Goal: Task Accomplishment & Management: Use online tool/utility

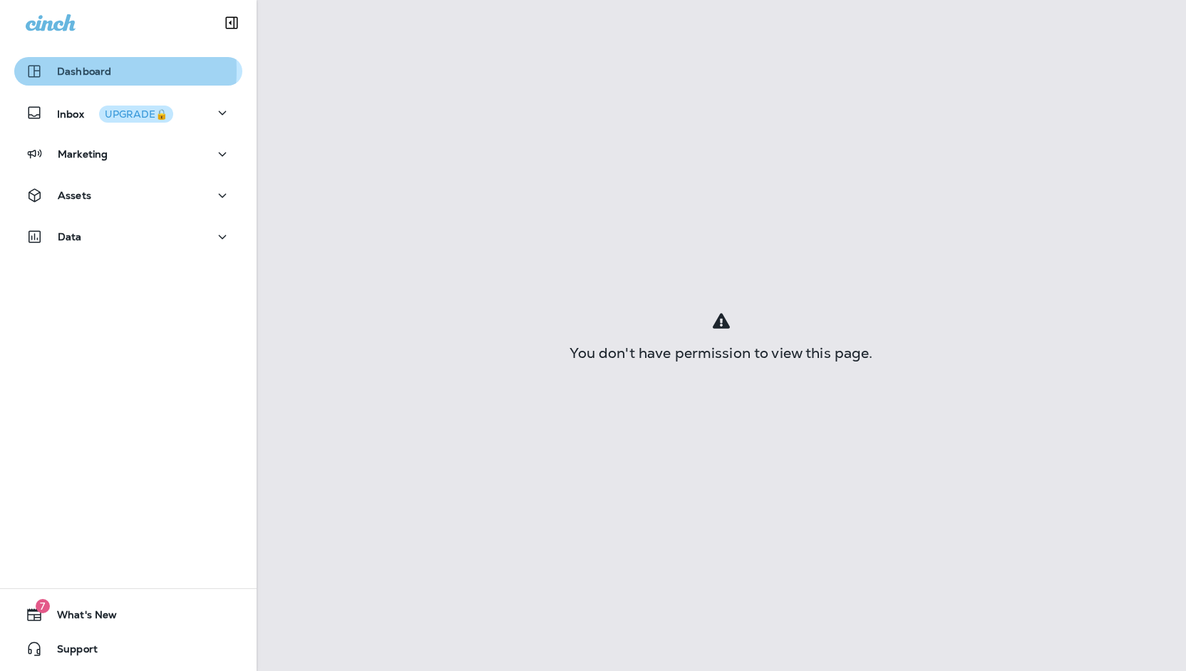
click at [67, 71] on p "Dashboard" at bounding box center [84, 71] width 54 height 11
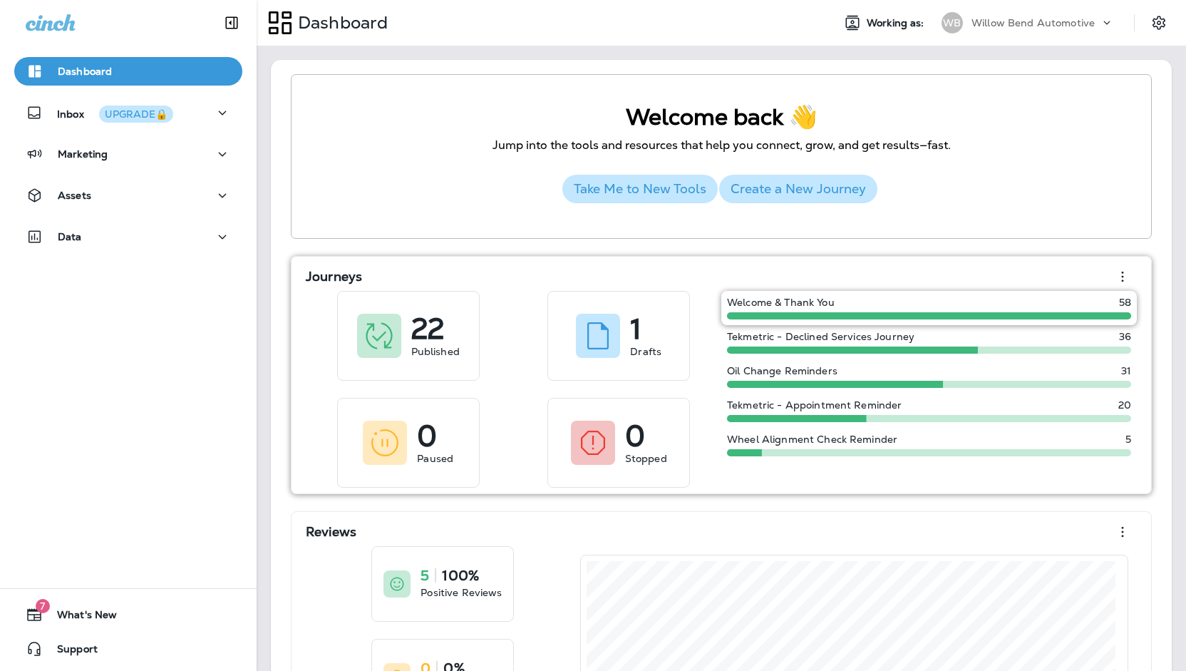
click at [764, 313] on span at bounding box center [929, 315] width 404 height 7
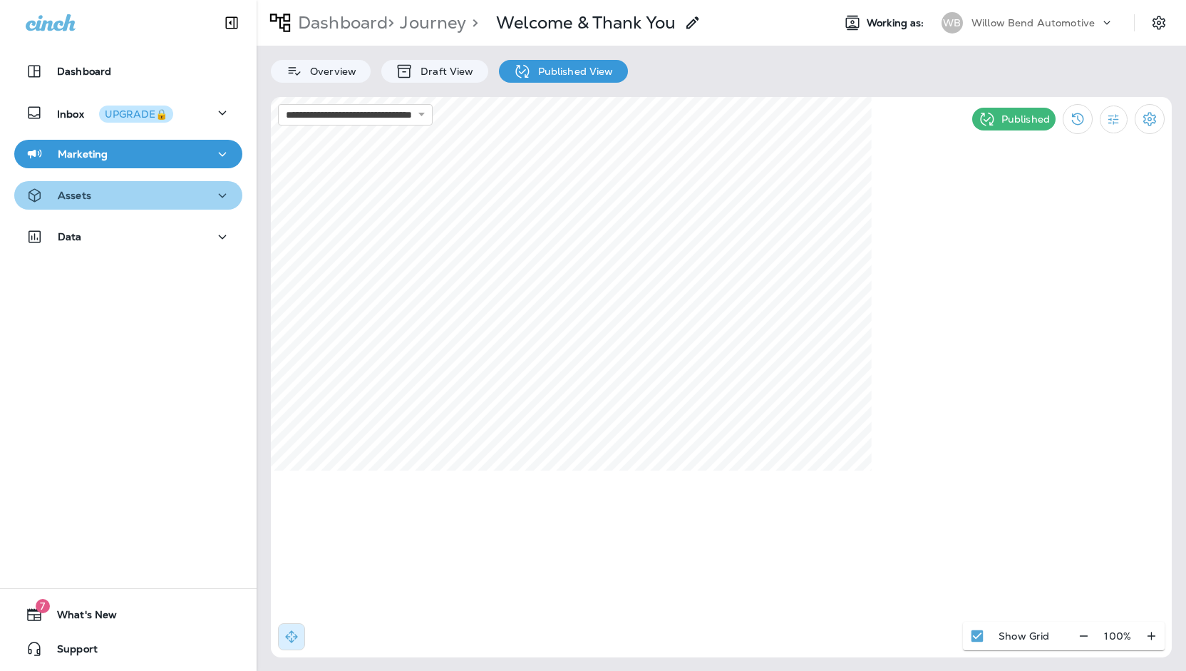
click at [160, 199] on div "Assets" at bounding box center [128, 196] width 205 height 18
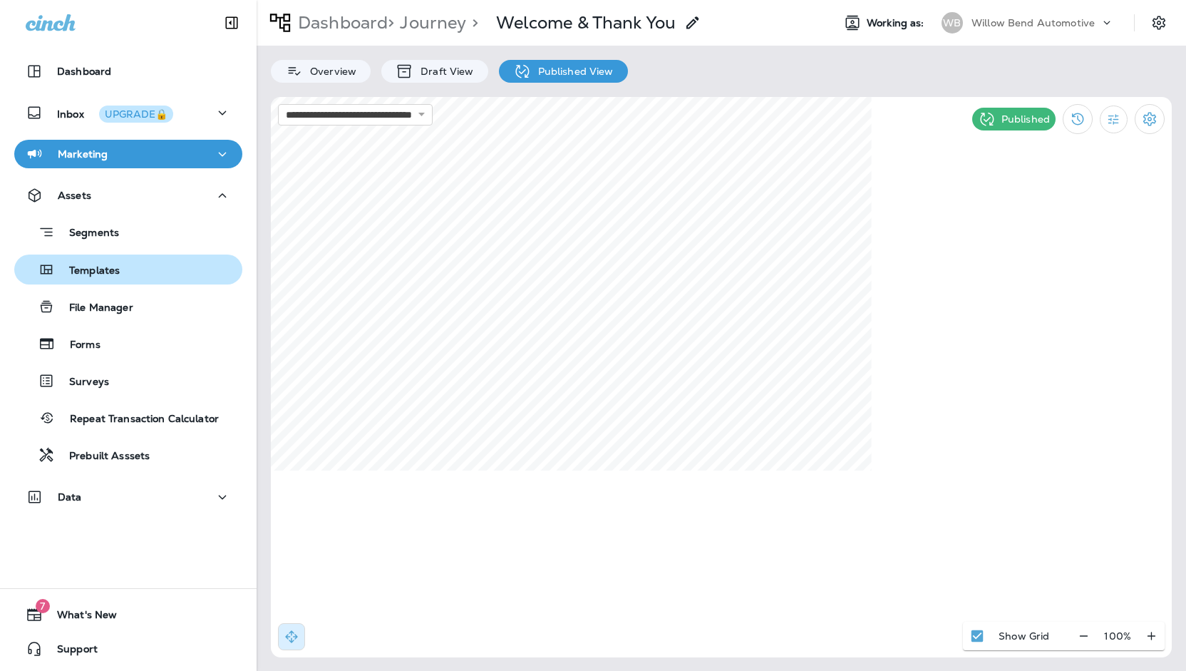
click at [116, 258] on button "Templates" at bounding box center [128, 269] width 228 height 30
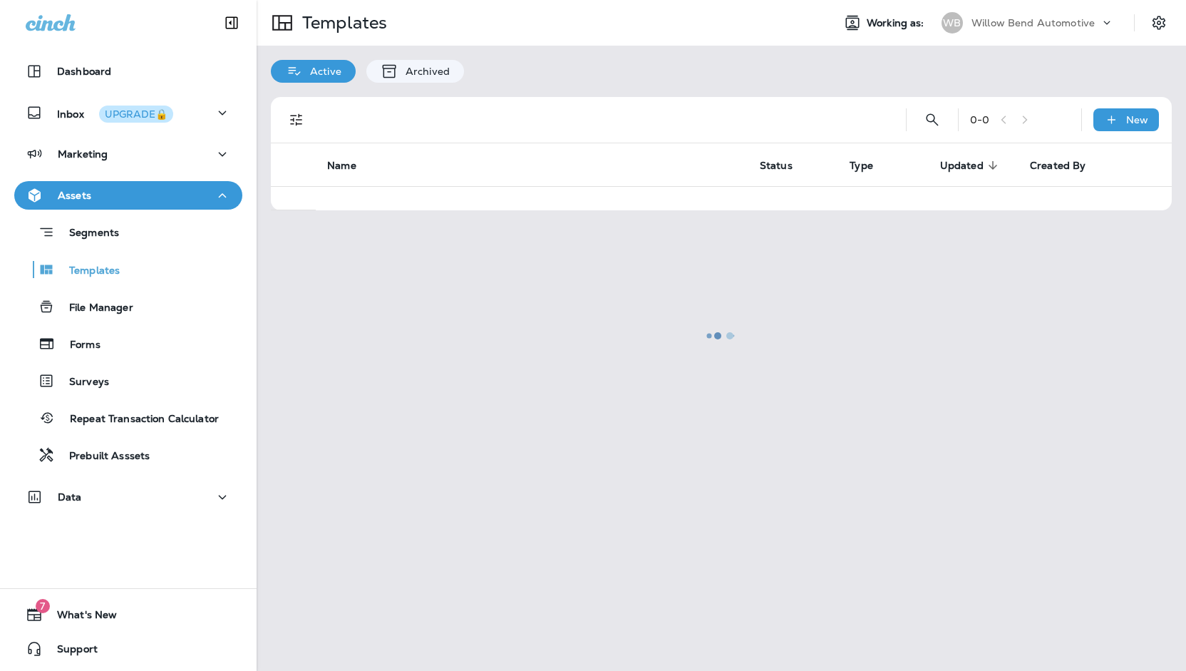
click at [1045, 38] on div at bounding box center [721, 335] width 927 height 668
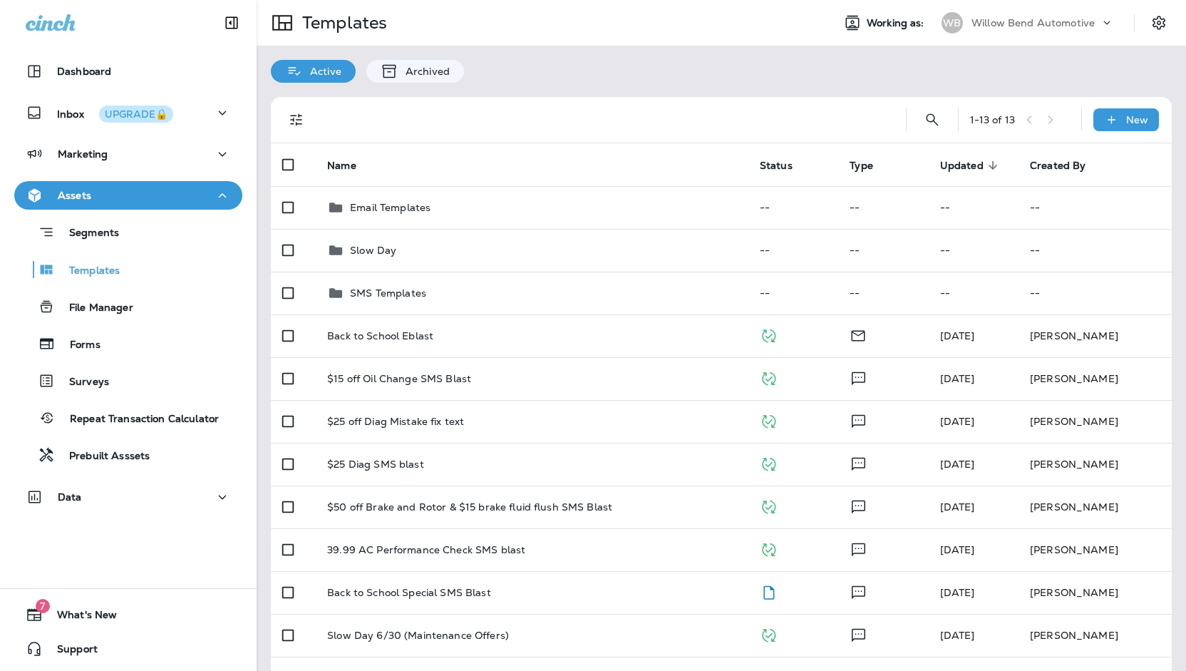
click at [1048, 23] on p "Willow Bend Automotive" at bounding box center [1033, 22] width 123 height 11
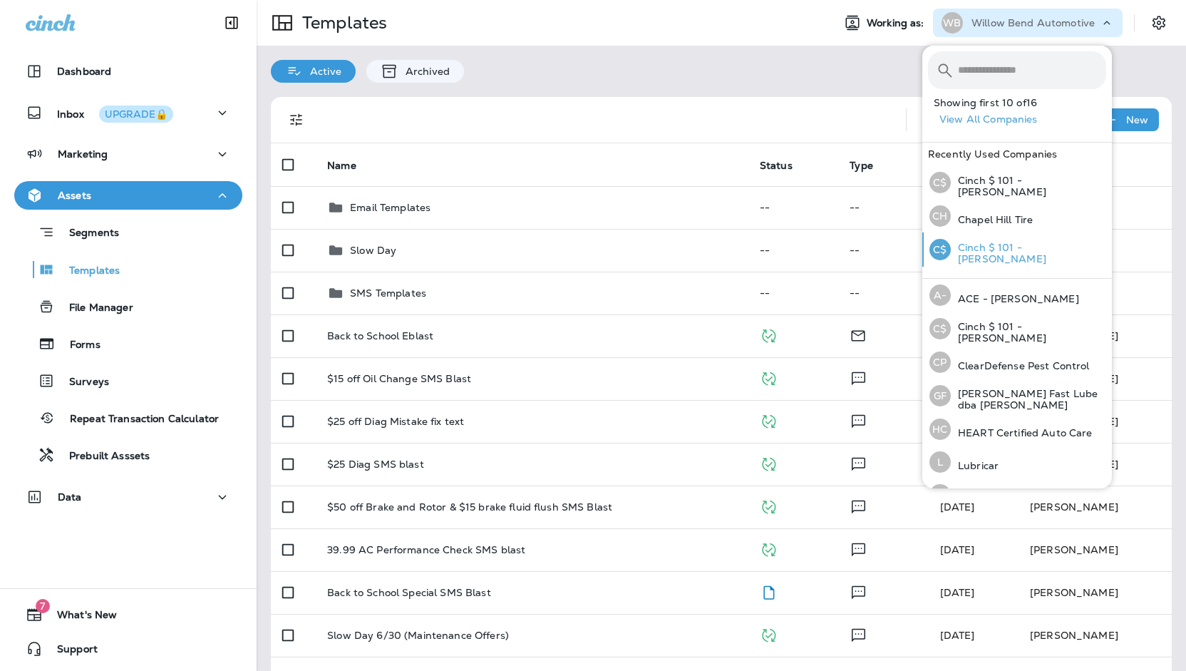
click at [1027, 241] on div "C$ Cinch $ 101 - [PERSON_NAME]" at bounding box center [1018, 249] width 188 height 34
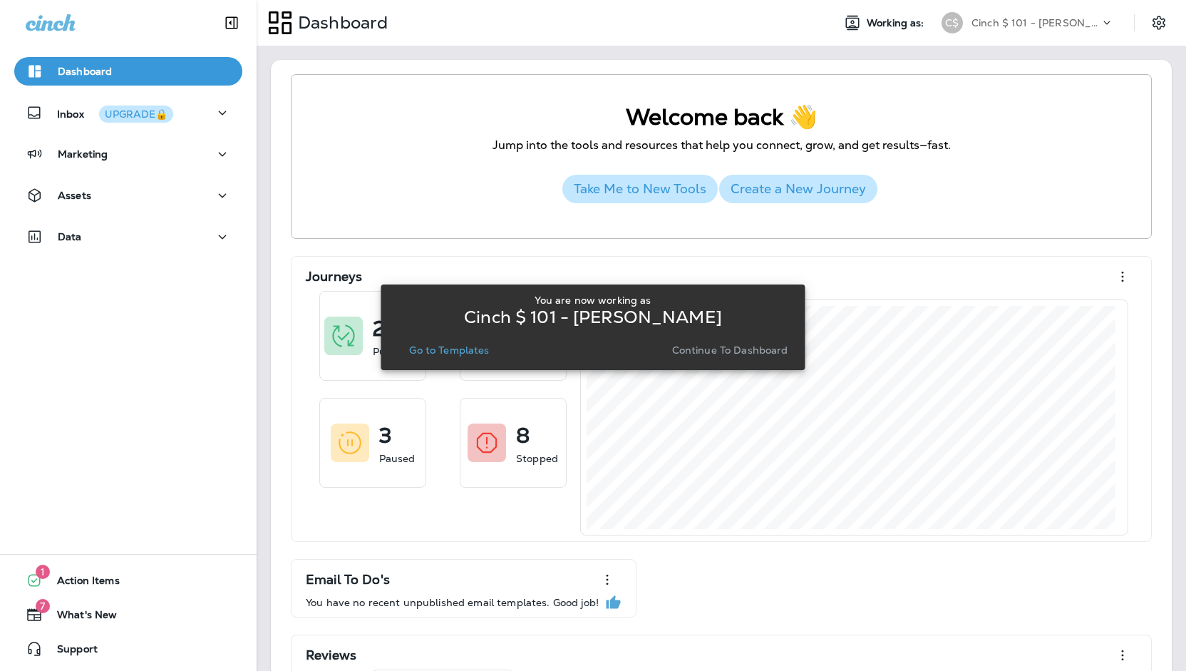
click at [472, 353] on p "Go to Templates" at bounding box center [449, 349] width 80 height 11
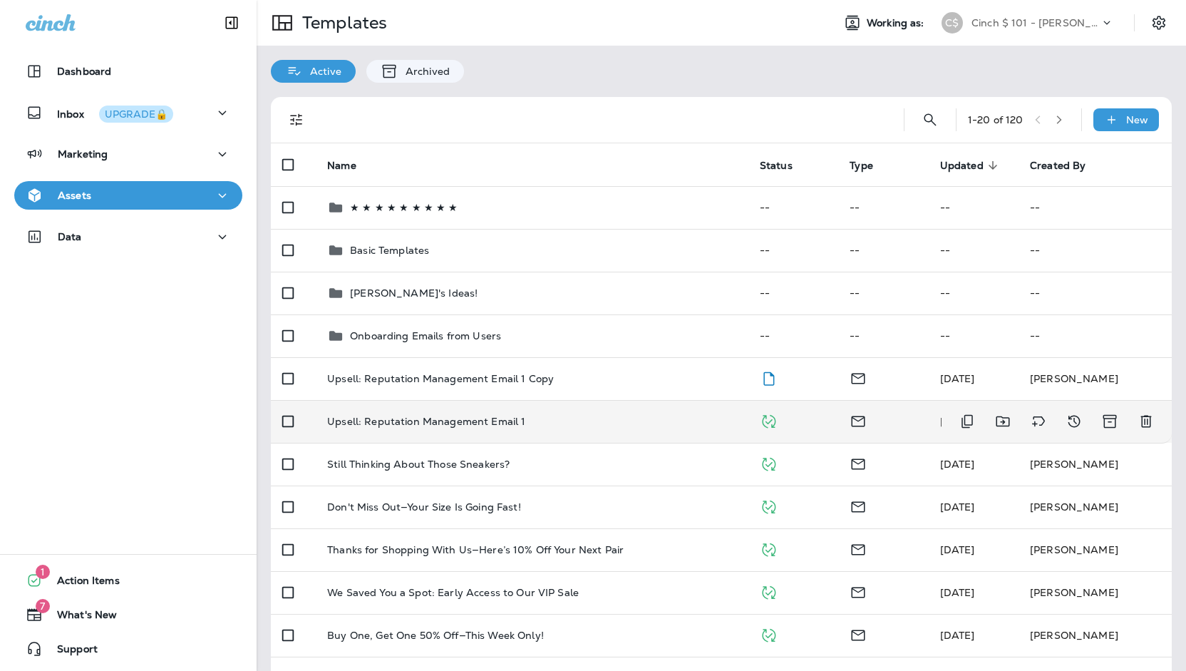
click at [486, 430] on td "Upsell: Reputation Management Email 1" at bounding box center [532, 421] width 433 height 43
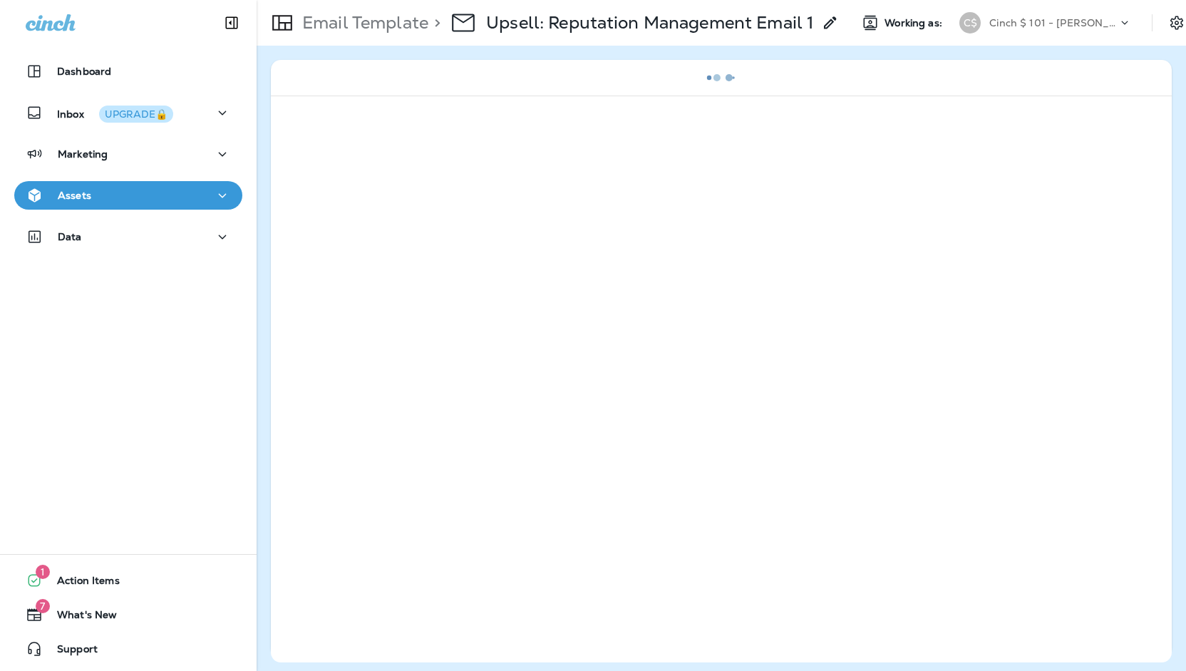
click at [203, 28] on div at bounding box center [128, 21] width 257 height 43
click at [212, 26] on button "Collapse Sidebar" at bounding box center [232, 23] width 40 height 29
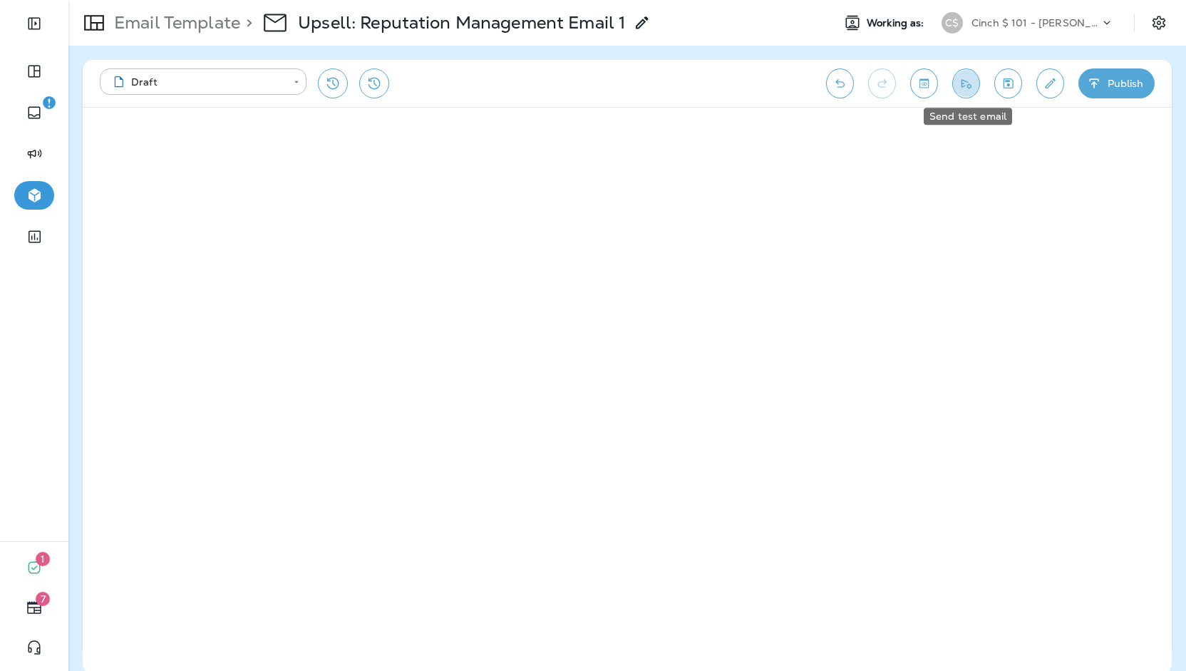
click at [960, 89] on icon "Send test email" at bounding box center [966, 83] width 15 height 14
